Goal: Task Accomplishment & Management: Complete application form

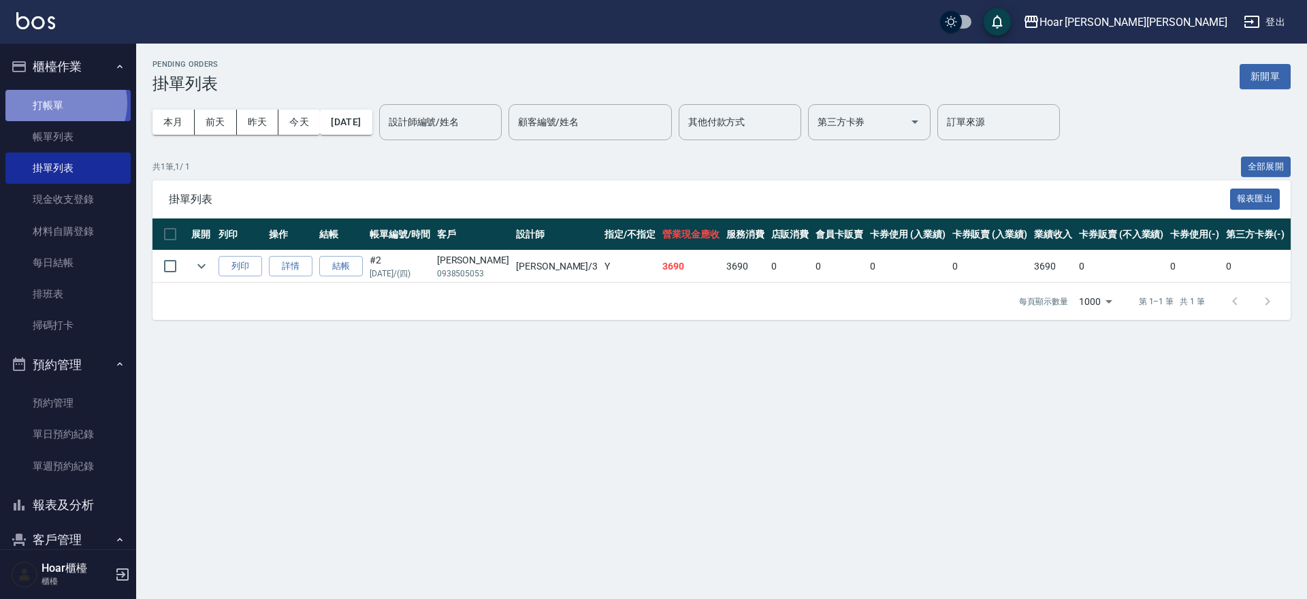
click at [63, 104] on link "打帳單" at bounding box center [67, 105] width 125 height 31
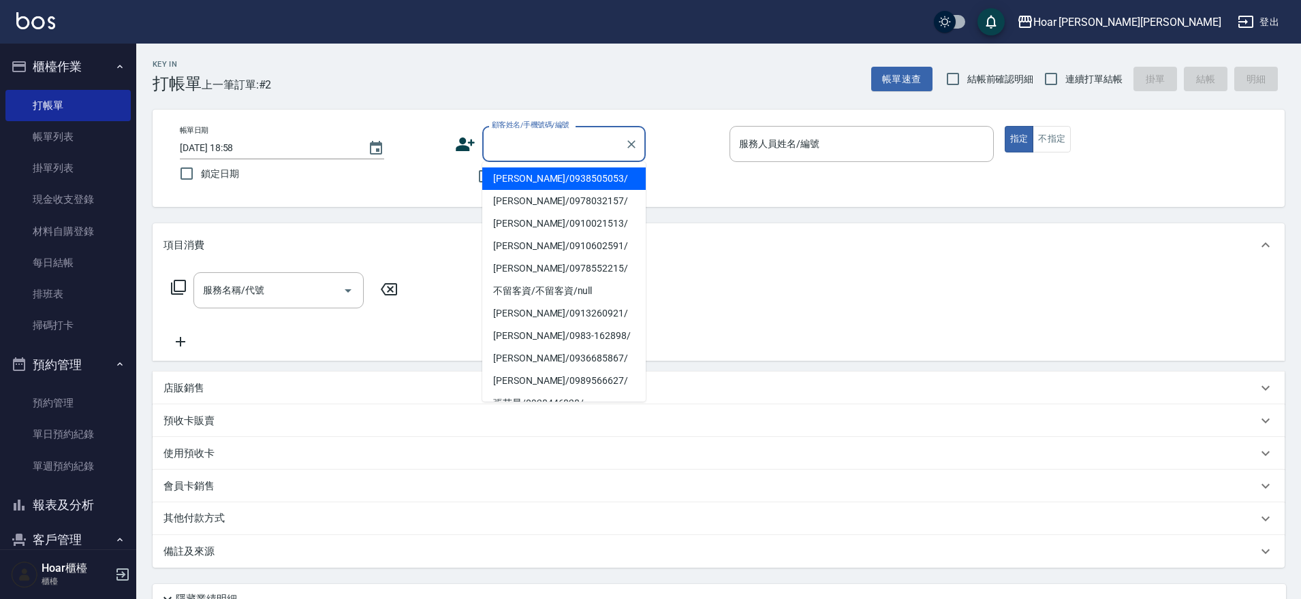
click at [566, 146] on input "顧客姓名/手機號碼/編號" at bounding box center [553, 144] width 131 height 24
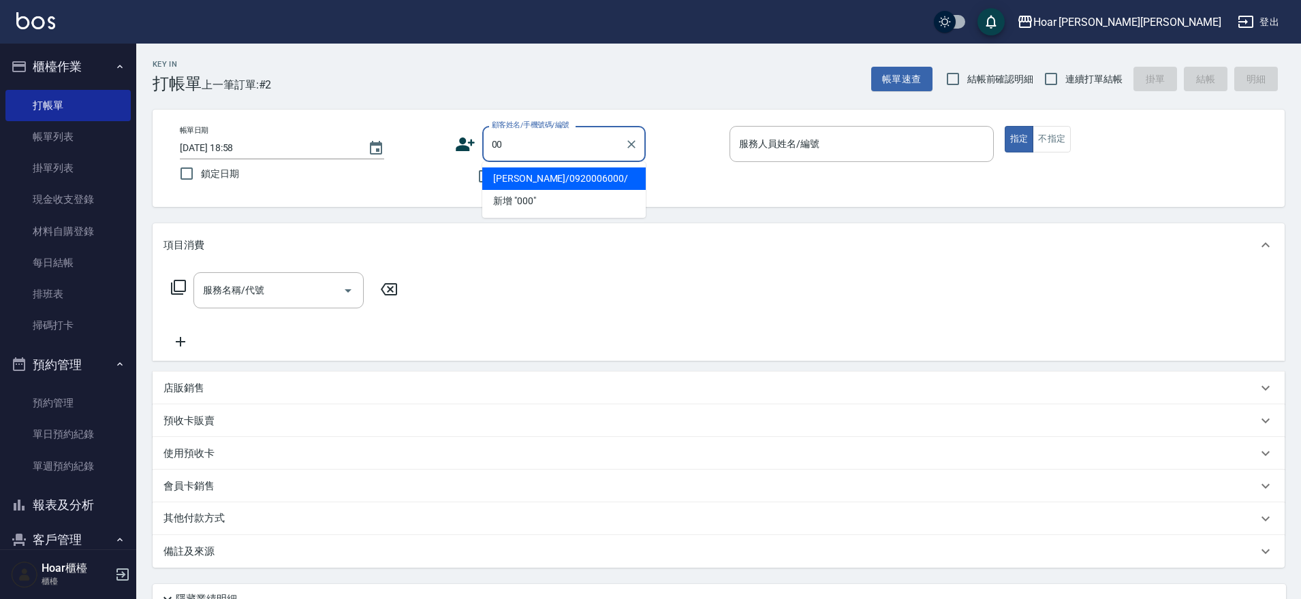
type input "0"
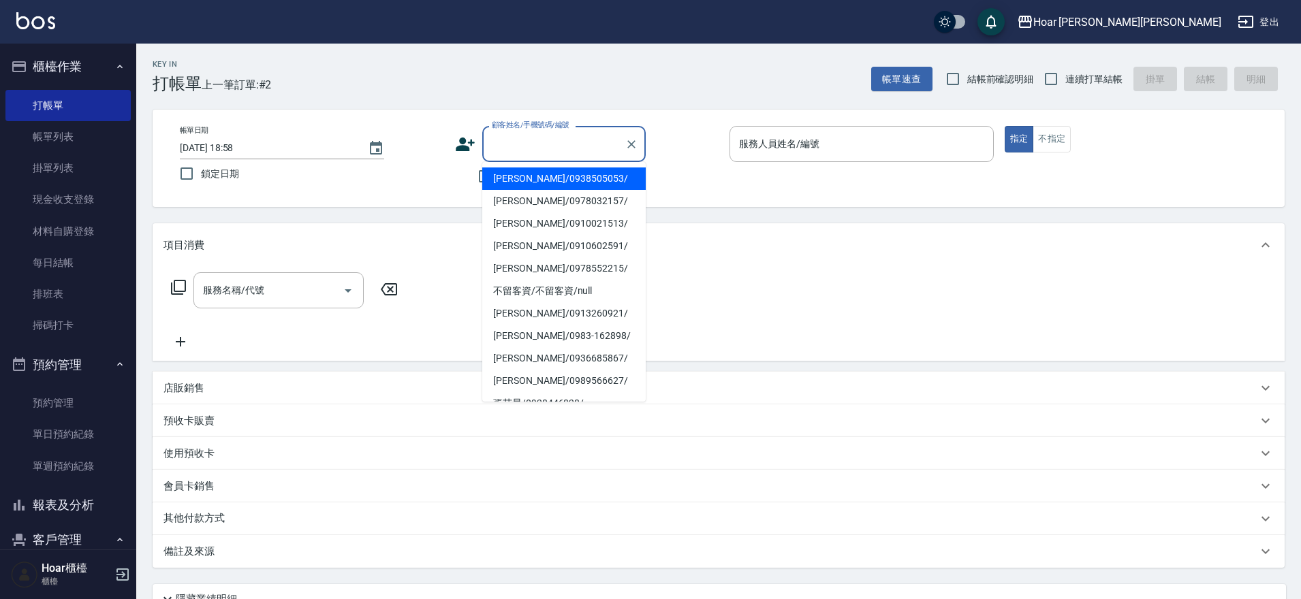
drag, startPoint x: 411, startPoint y: 148, endPoint x: 450, endPoint y: 164, distance: 41.9
click at [411, 149] on div "帳單日期 [DATE] 18:58 鎖定日期" at bounding box center [312, 157] width 264 height 62
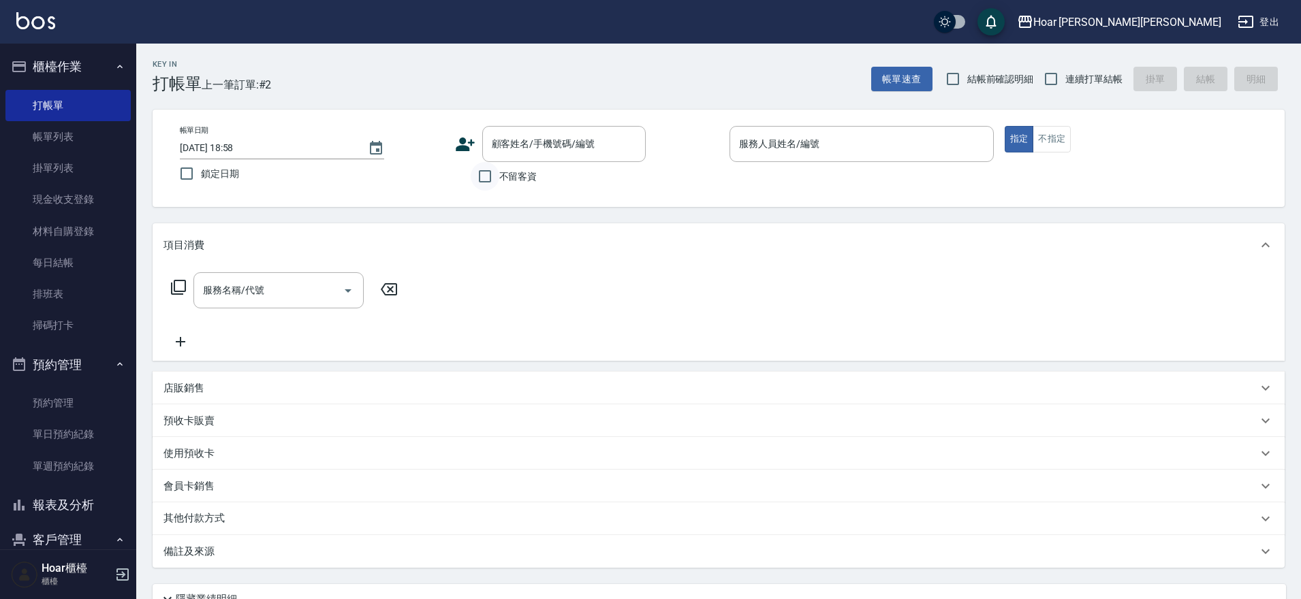
click at [496, 178] on input "不留客資" at bounding box center [485, 176] width 29 height 29
checkbox input "true"
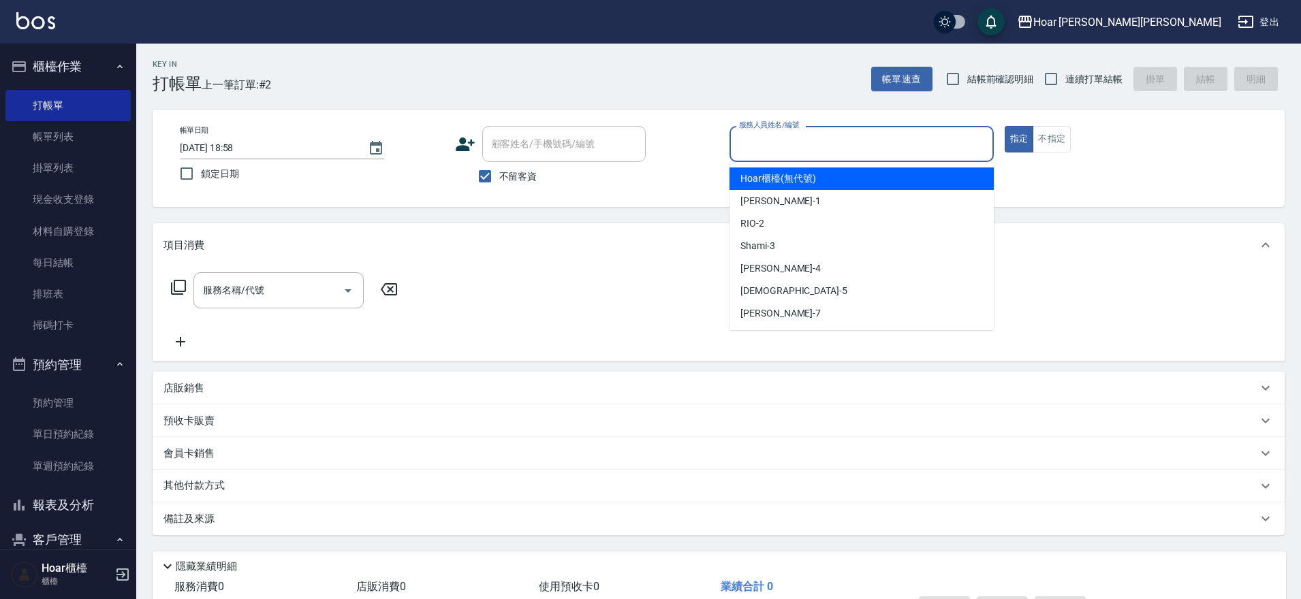
click at [938, 154] on input "服務人員姓名/編號" at bounding box center [861, 144] width 252 height 24
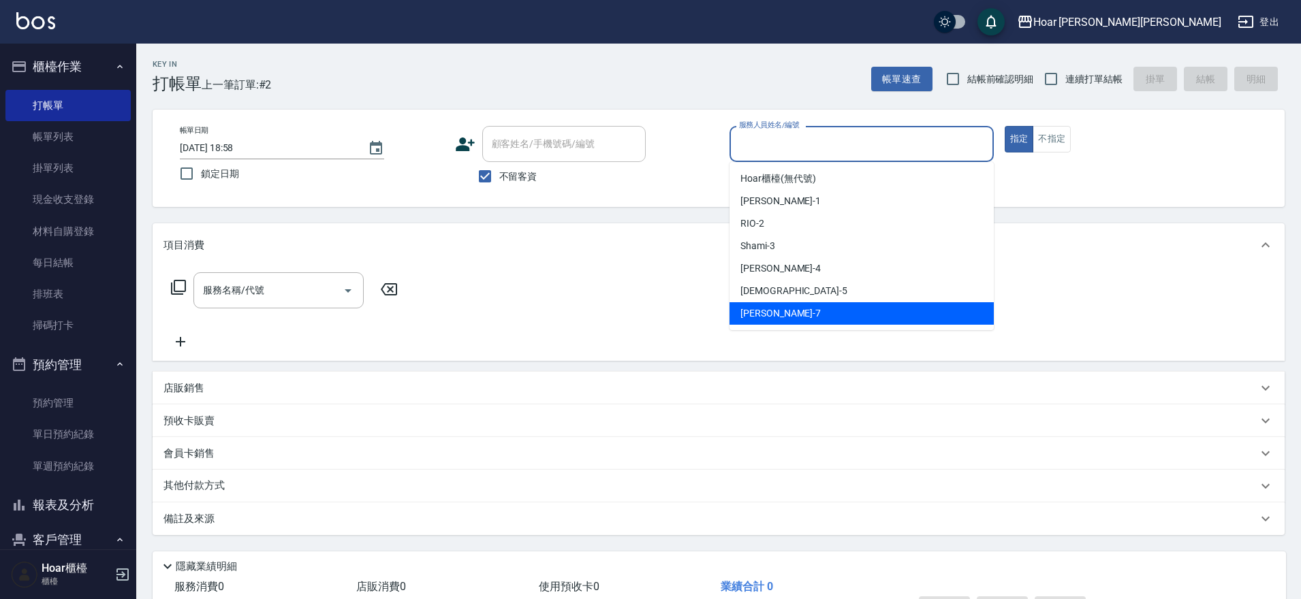
click at [781, 313] on div "[PERSON_NAME] -7" at bounding box center [861, 313] width 264 height 22
type input "[PERSON_NAME]-7"
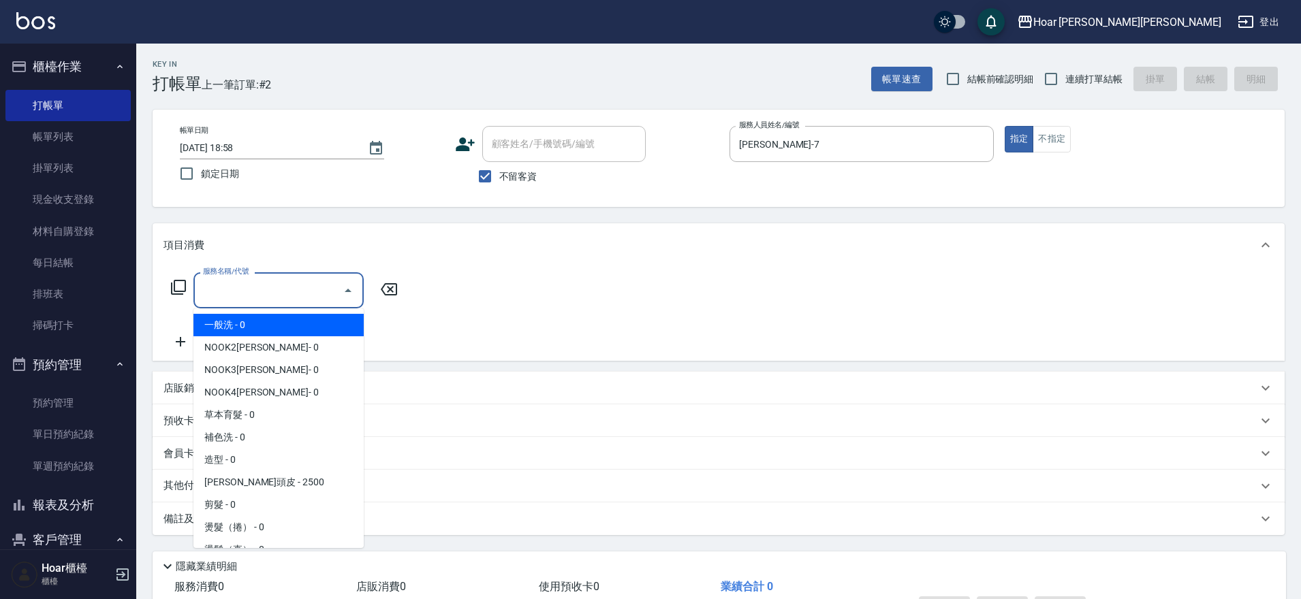
click at [213, 289] on input "服務名稱/代號" at bounding box center [269, 291] width 138 height 24
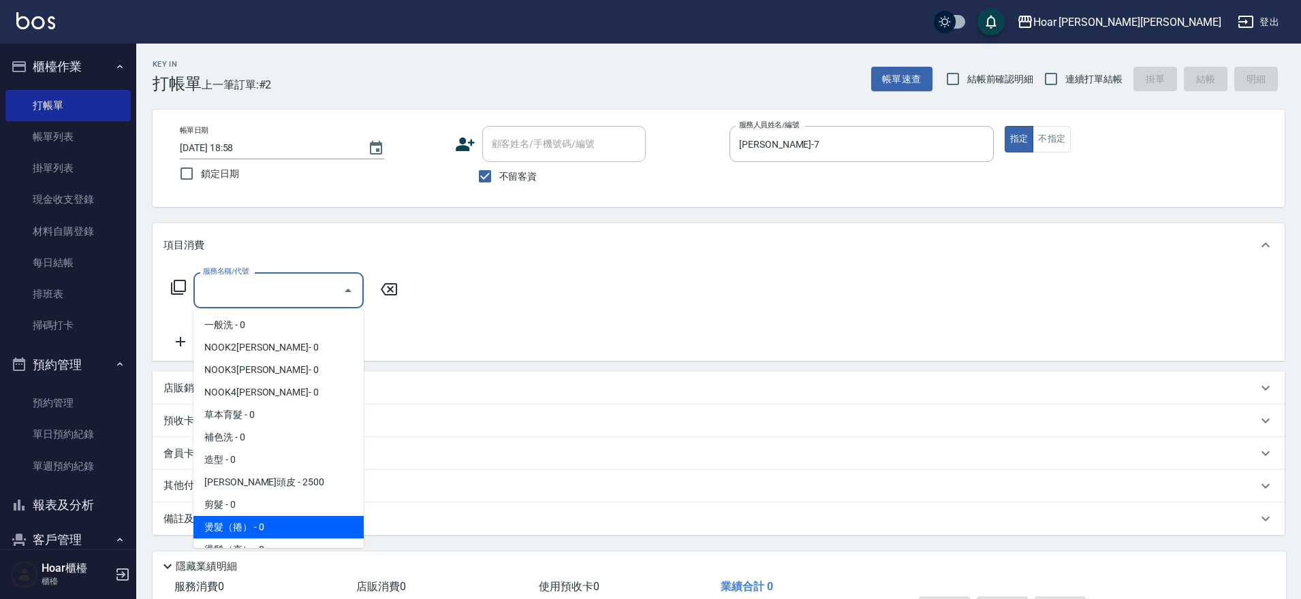
drag, startPoint x: 249, startPoint y: 522, endPoint x: 275, endPoint y: 449, distance: 76.9
click at [249, 522] on span "燙髮（捲） - 0" at bounding box center [278, 527] width 170 height 22
type input "燙髮（捲）(301)"
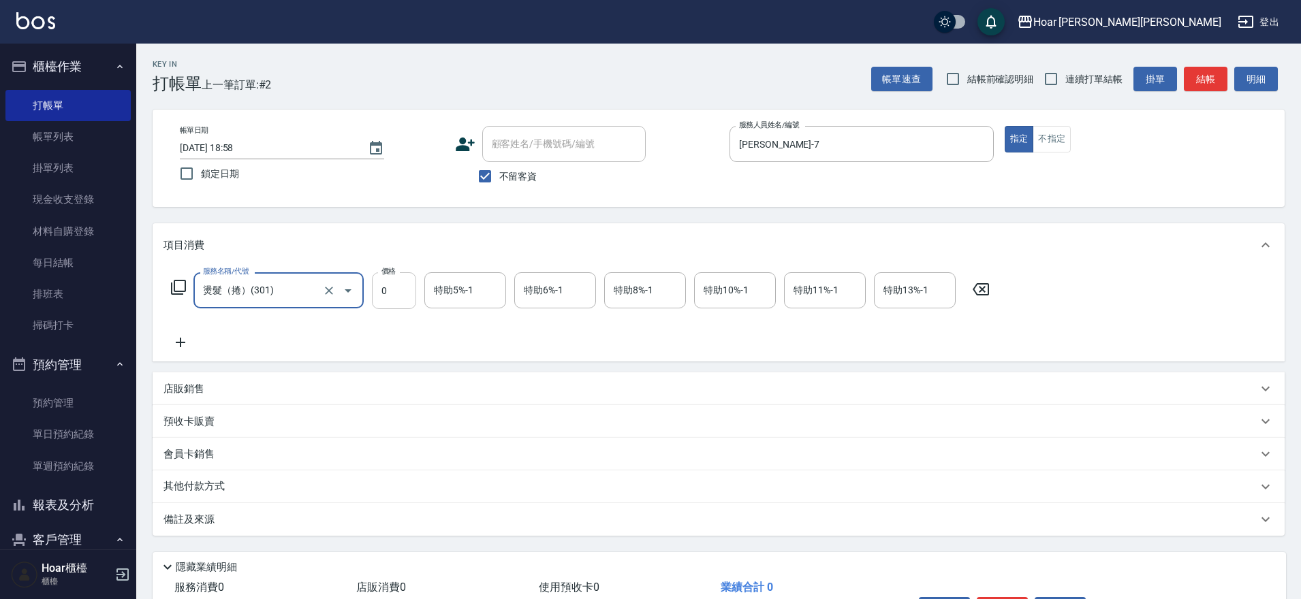
click at [411, 298] on input "0" at bounding box center [394, 290] width 44 height 37
drag, startPoint x: 269, startPoint y: 340, endPoint x: 217, endPoint y: 336, distance: 52.6
click at [268, 339] on div "服務名稱/代號 燙髮（捲）(301) 服務名稱/代號 價格 1000 價格 特助5%-1 特助5%-1 特助6%-1 特助6%-1 特助8%-1 特助8%-1…" at bounding box center [580, 311] width 834 height 78
click at [191, 338] on icon at bounding box center [180, 342] width 34 height 16
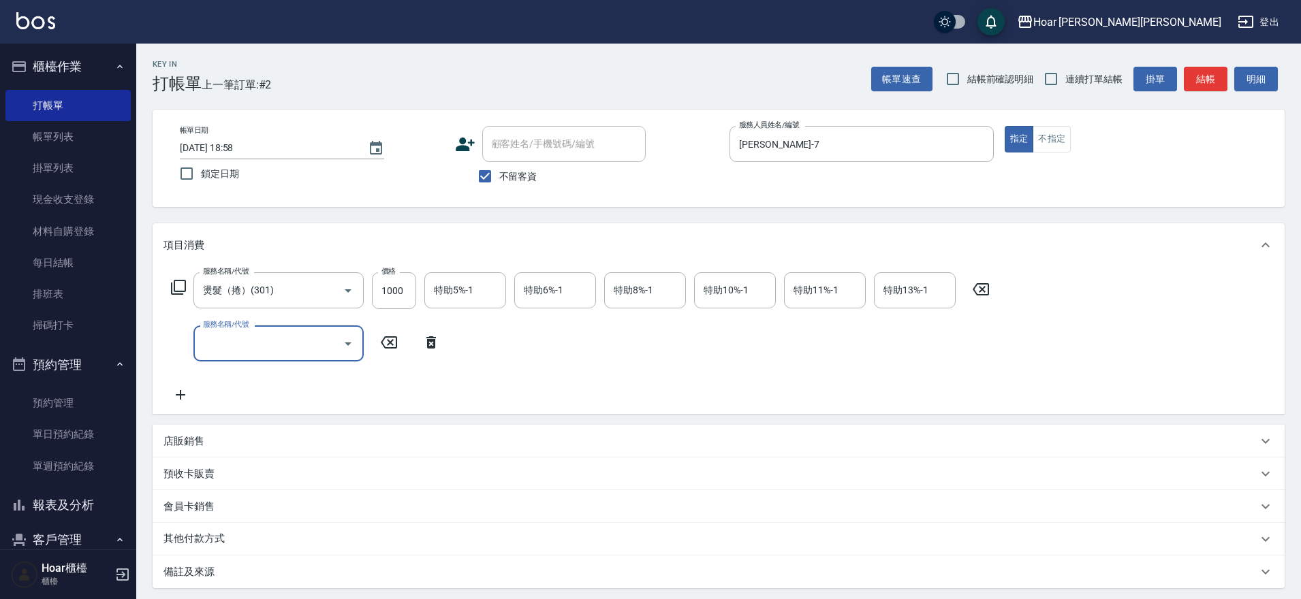
click at [209, 338] on input "服務名稱/代號" at bounding box center [269, 344] width 138 height 24
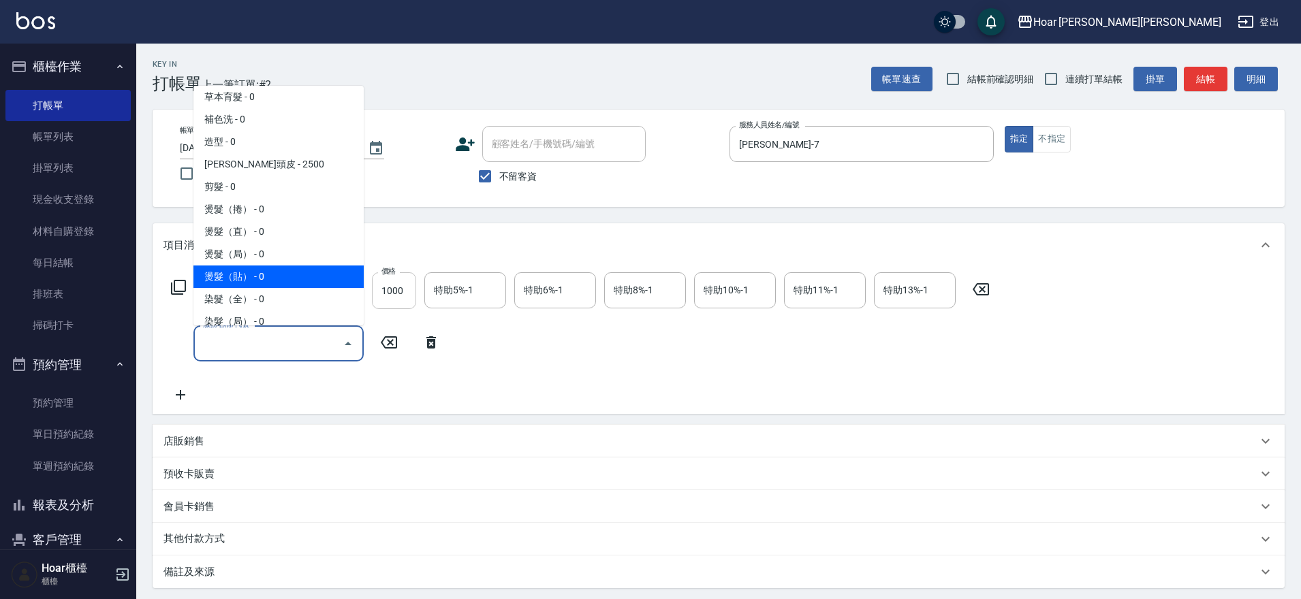
scroll to position [93, 0]
click at [412, 296] on input "1000" at bounding box center [394, 290] width 44 height 37
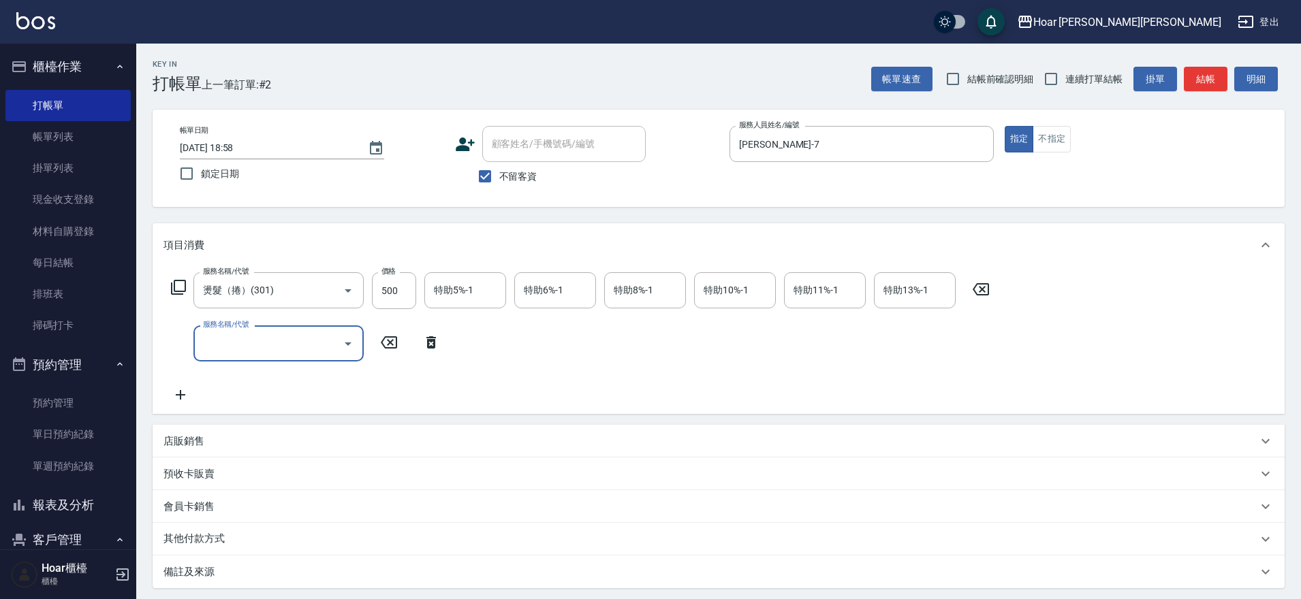
click at [298, 341] on input "服務名稱/代號" at bounding box center [269, 344] width 138 height 24
click at [345, 345] on icon "Open" at bounding box center [348, 344] width 16 height 16
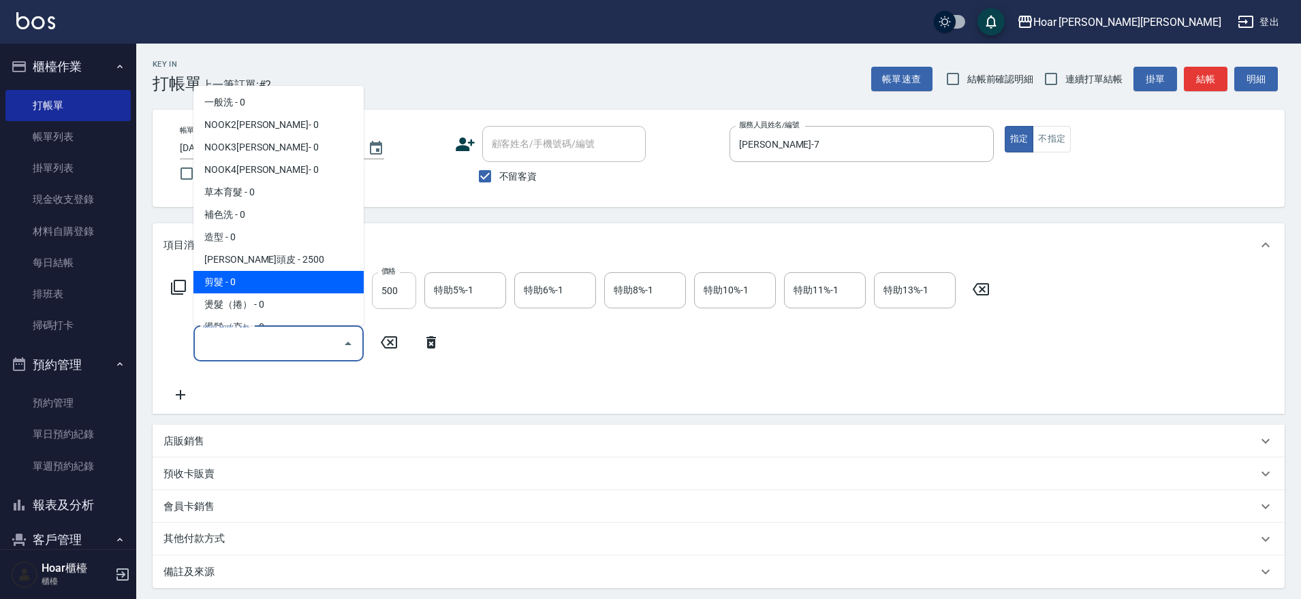
click at [396, 296] on input "500" at bounding box center [394, 290] width 44 height 37
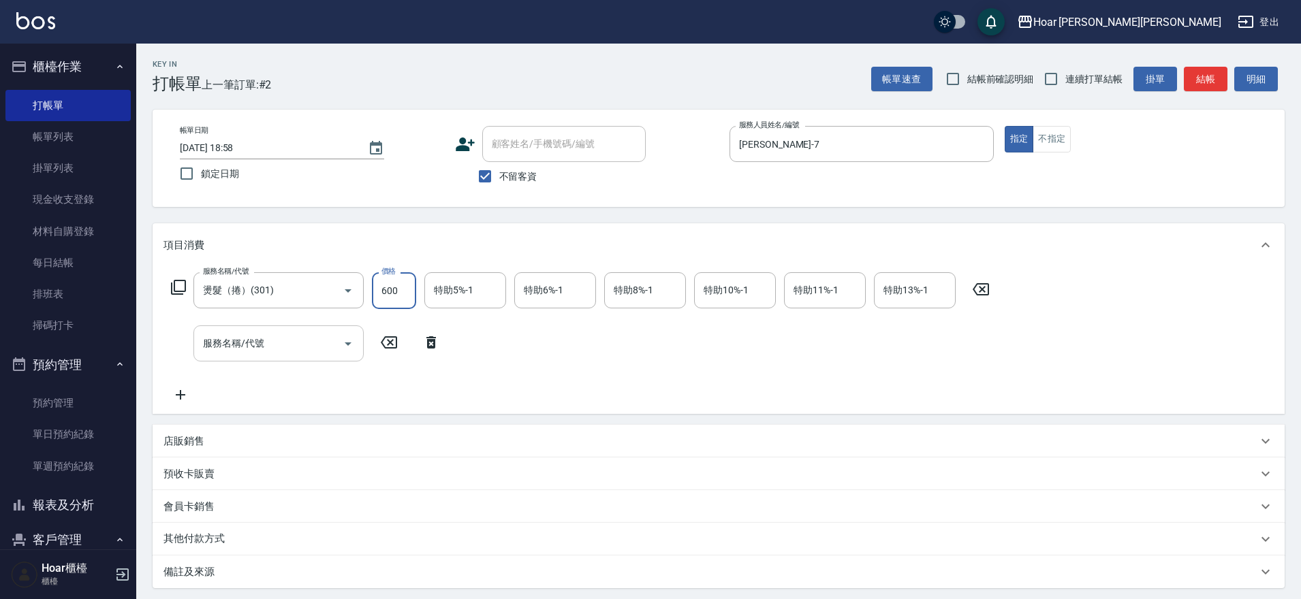
type input "600"
click at [298, 343] on input "服務名稱/代號" at bounding box center [269, 344] width 138 height 24
click at [350, 348] on icon "Open" at bounding box center [348, 344] width 16 height 16
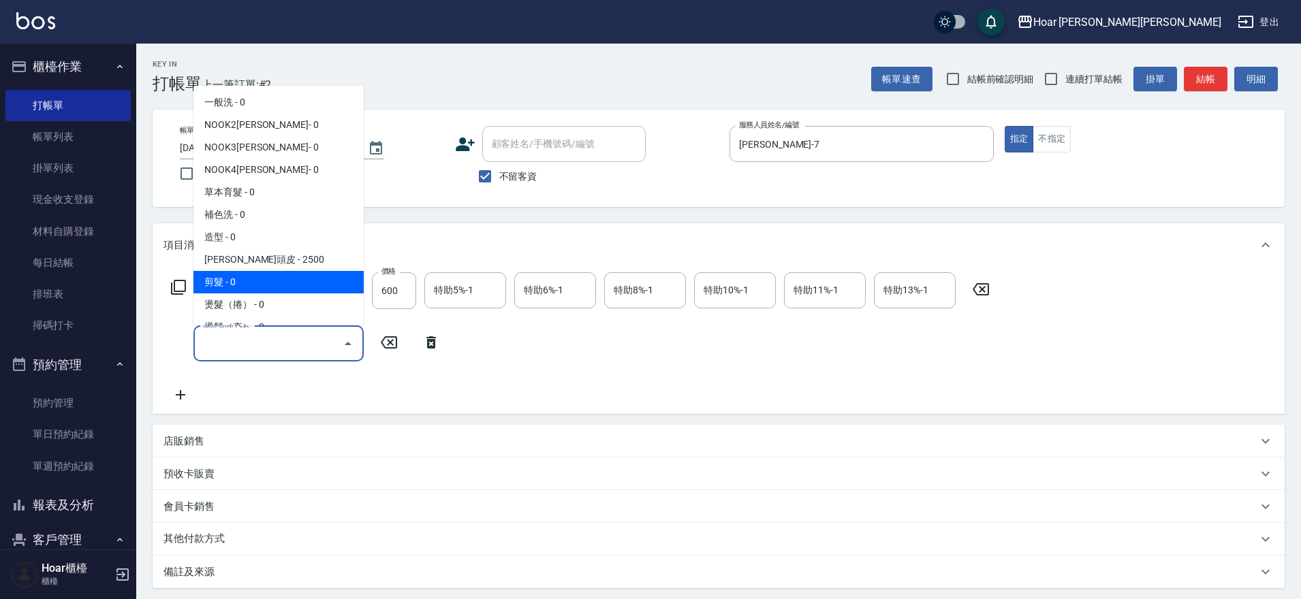
click at [272, 274] on span "剪髮 - 0" at bounding box center [278, 282] width 170 height 22
type input "剪髮(201)"
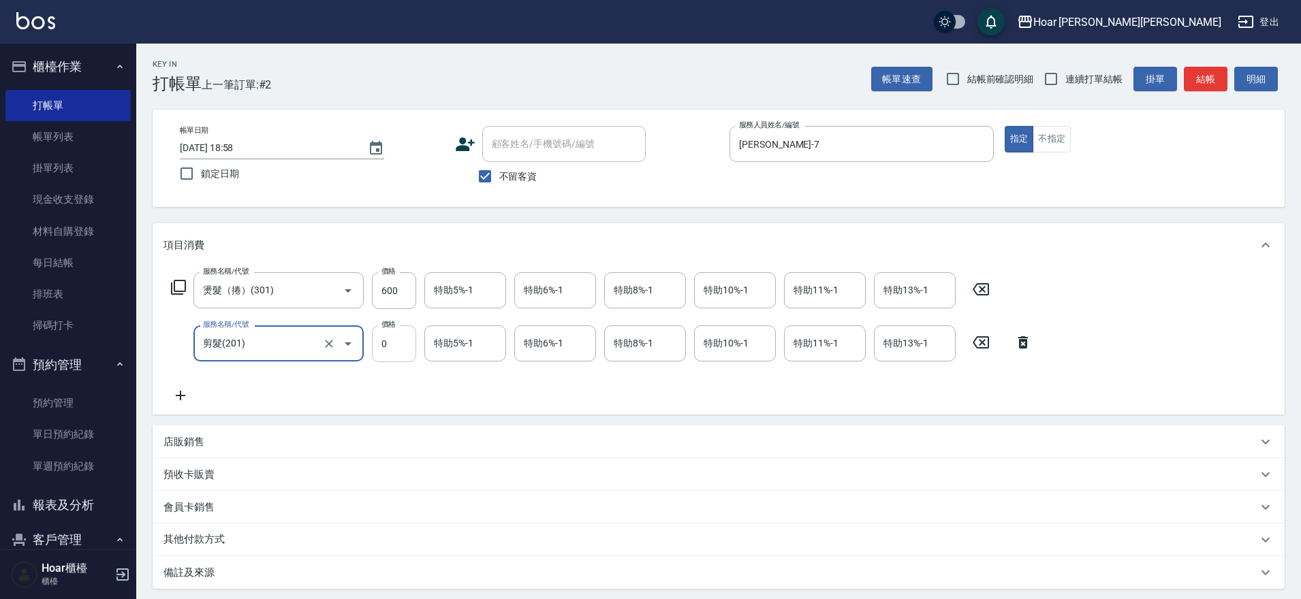
click at [405, 342] on input "0" at bounding box center [394, 343] width 44 height 37
type input "400"
click at [309, 396] on div "服務名稱/代號 燙髮（捲）(301) 服務名稱/代號 價格 600 價格 特助5%-1 特助5%-1 特助6%-1 特助6%-1 特助8%-1 特助8%-1 …" at bounding box center [601, 337] width 876 height 131
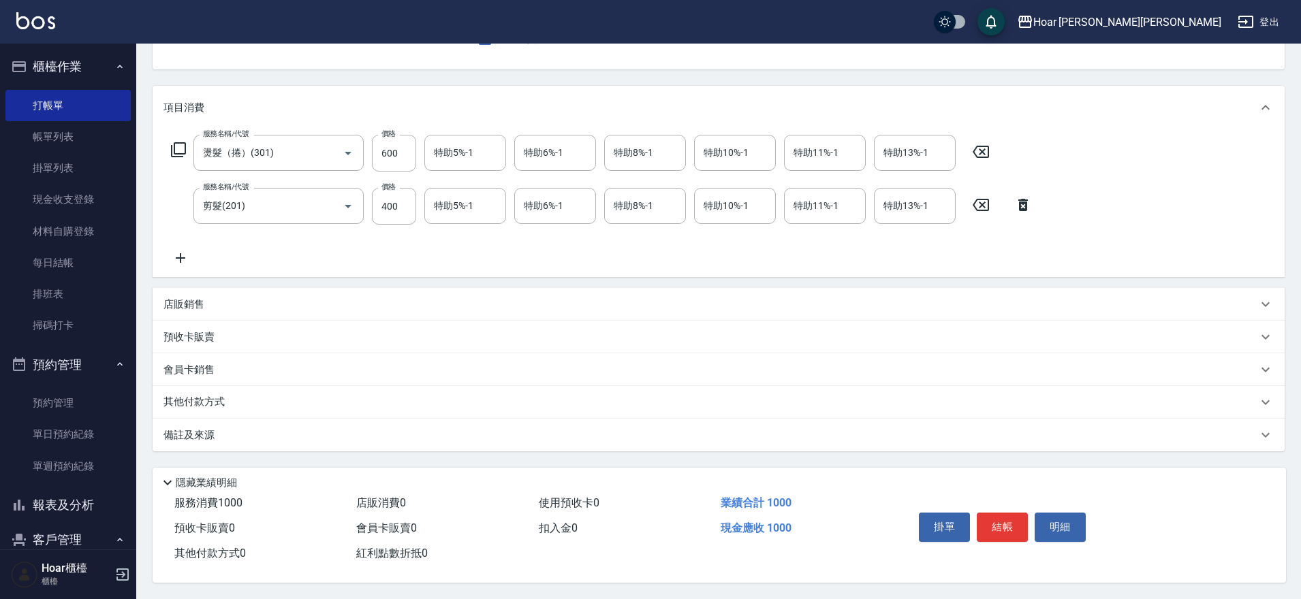
click at [172, 250] on icon at bounding box center [180, 258] width 34 height 16
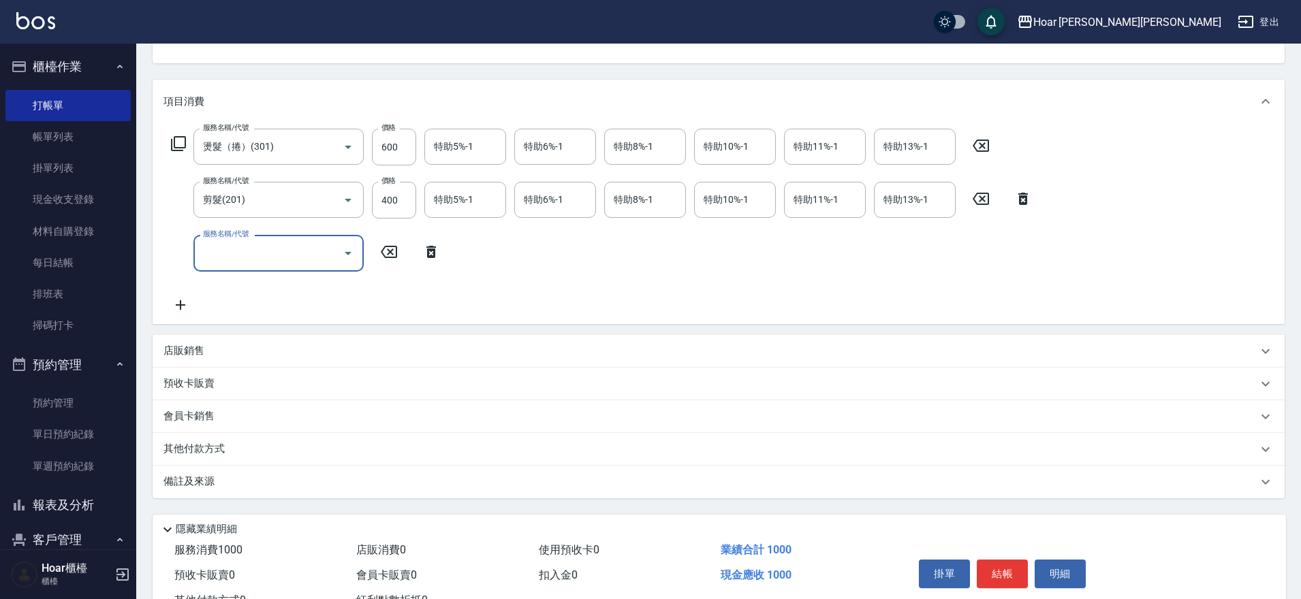
click at [245, 256] on input "服務名稱/代號" at bounding box center [269, 253] width 138 height 24
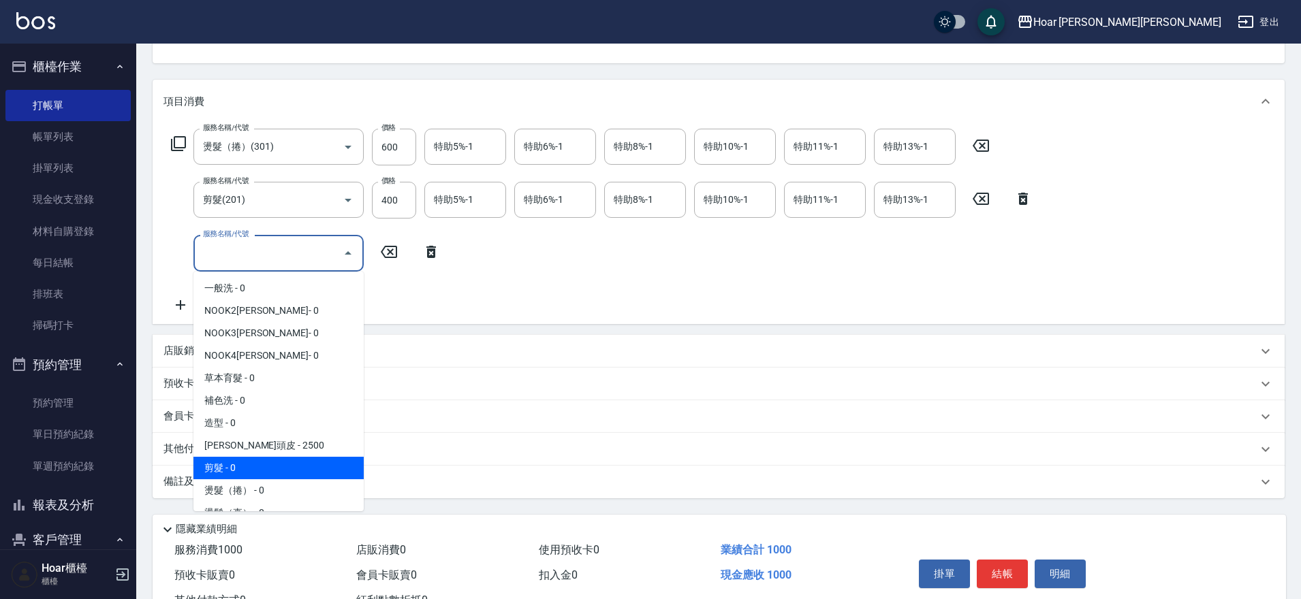
click at [276, 464] on span "剪髮 - 0" at bounding box center [278, 468] width 170 height 22
type input "剪髮(201)"
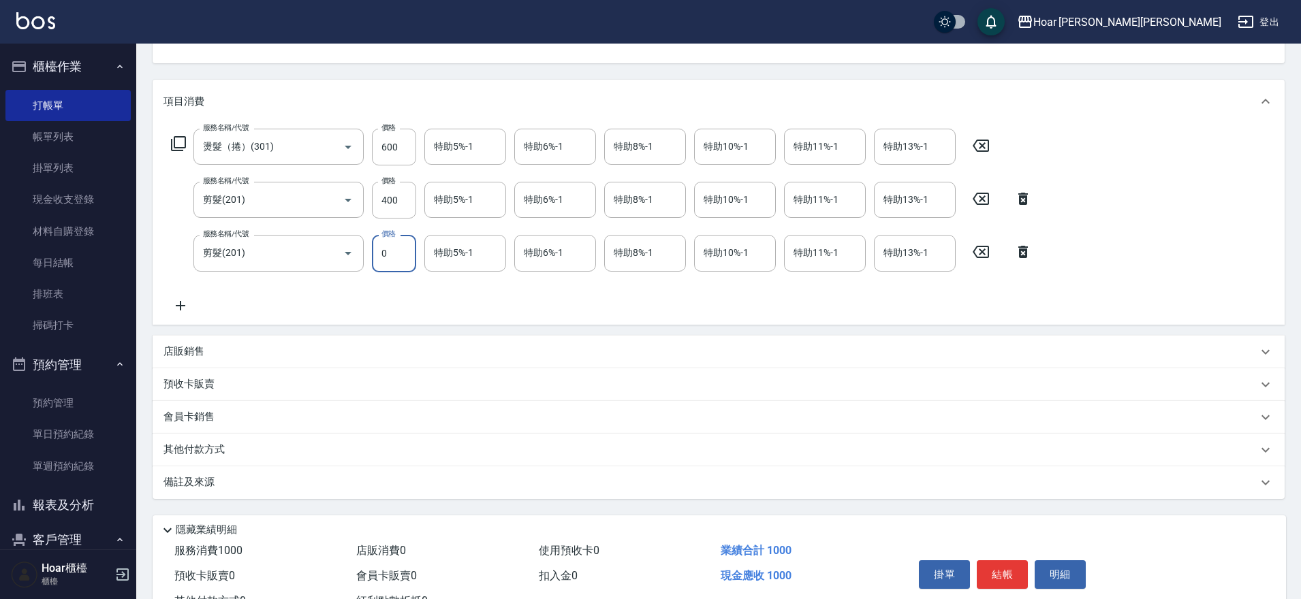
drag, startPoint x: 390, startPoint y: 264, endPoint x: 443, endPoint y: 293, distance: 60.7
click at [396, 266] on input "0" at bounding box center [394, 253] width 44 height 37
type input "400"
click at [1008, 578] on button "結帳" at bounding box center [1001, 574] width 51 height 29
